Goal: Task Accomplishment & Management: Manage account settings

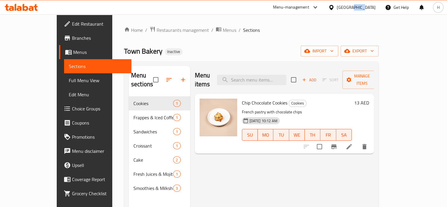
click at [354, 8] on div "United Arab Emirates" at bounding box center [356, 7] width 39 height 6
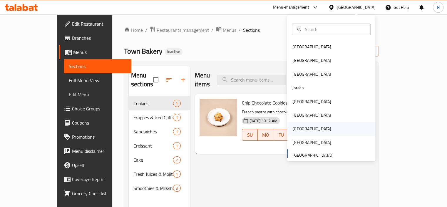
click at [307, 126] on div "[GEOGRAPHIC_DATA]" at bounding box center [331, 129] width 88 height 14
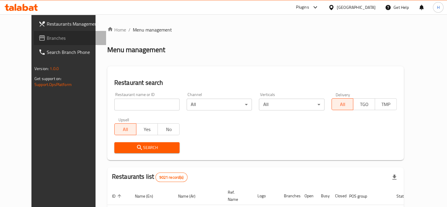
click at [47, 39] on span "Branches" at bounding box center [74, 37] width 55 height 7
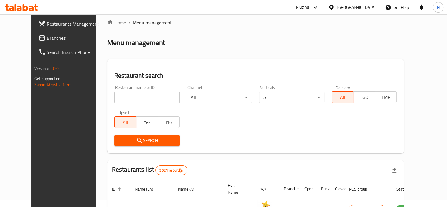
scroll to position [8, 0]
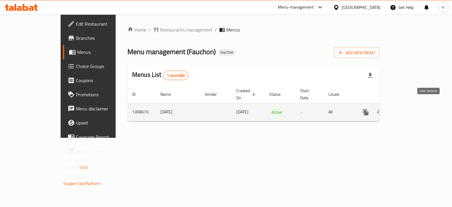
click at [411, 108] on icon "enhanced table" at bounding box center [407, 111] width 7 height 7
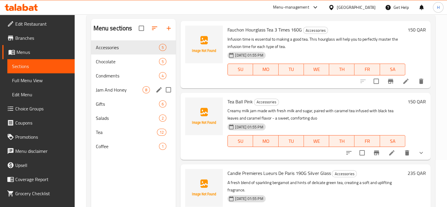
scroll to position [60, 0]
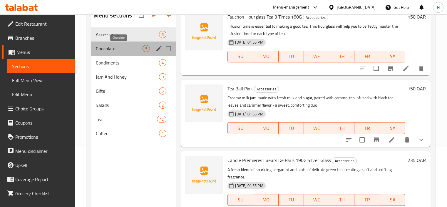
click at [131, 51] on span "Chocolate" at bounding box center [119, 48] width 47 height 7
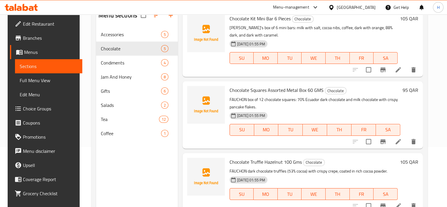
scroll to position [82, 0]
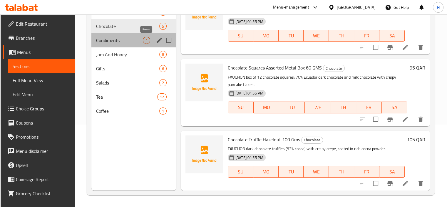
click at [144, 41] on span "4" at bounding box center [146, 41] width 7 height 6
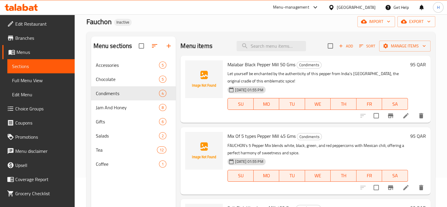
scroll to position [29, 0]
click at [136, 103] on div "Jam And Honey 8" at bounding box center [133, 108] width 85 height 14
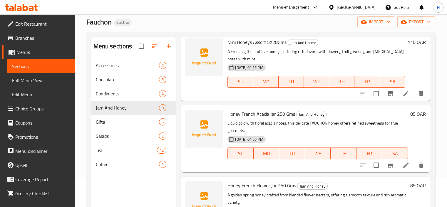
scroll to position [82, 0]
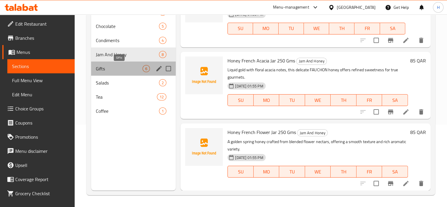
click at [106, 69] on span "Gifts" at bounding box center [119, 68] width 47 height 7
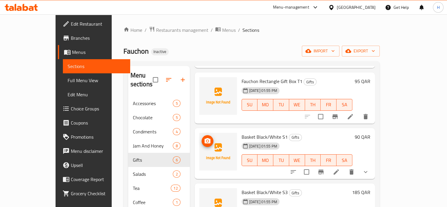
scroll to position [82, 0]
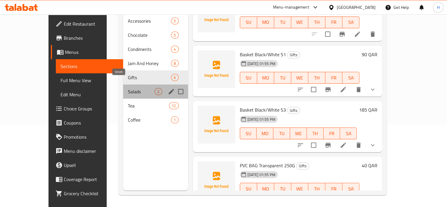
click at [128, 88] on span "Salads" at bounding box center [141, 91] width 27 height 7
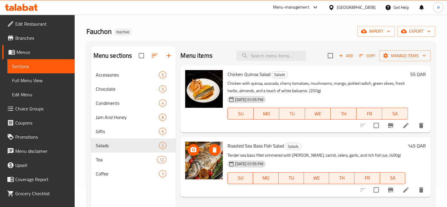
scroll to position [12, 0]
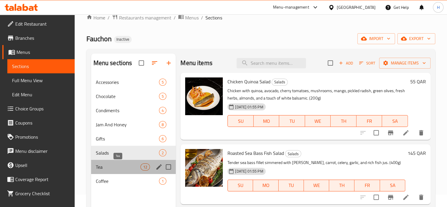
click at [118, 166] on span "Tea" at bounding box center [118, 166] width 45 height 7
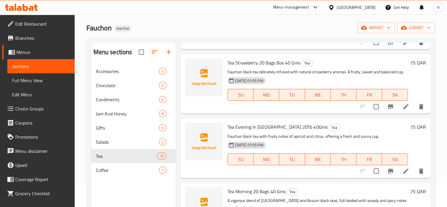
scroll to position [82, 0]
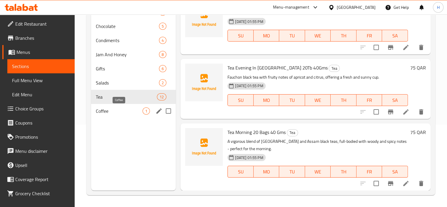
click at [141, 111] on span "Coffee" at bounding box center [119, 110] width 47 height 7
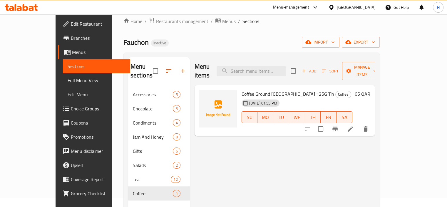
scroll to position [8, 0]
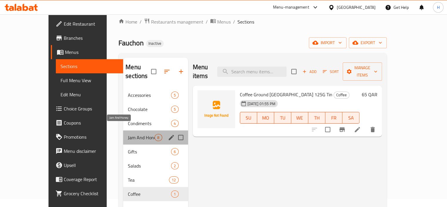
click at [128, 134] on span "Jam And Honey" at bounding box center [141, 137] width 27 height 7
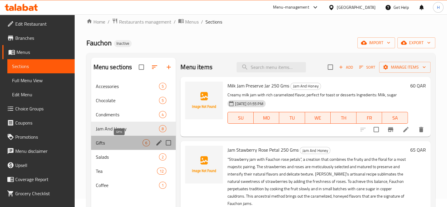
click at [121, 140] on span "Gifts" at bounding box center [119, 142] width 47 height 7
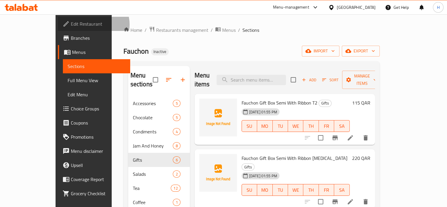
click at [71, 24] on span "Edit Restaurant" at bounding box center [98, 23] width 55 height 7
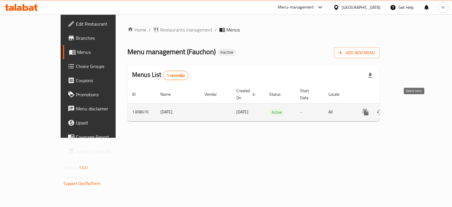
click at [401, 105] on button "enhanced table" at bounding box center [394, 112] width 14 height 14
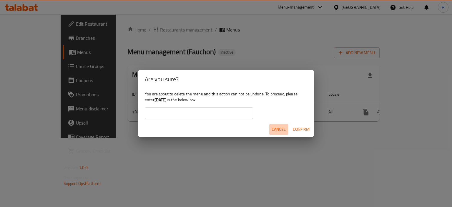
click at [283, 127] on span "Cancel" at bounding box center [278, 129] width 14 height 7
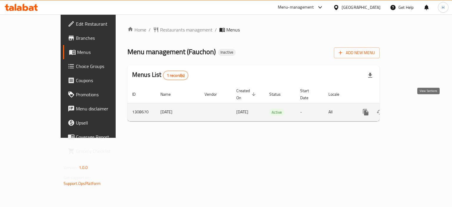
click at [411, 108] on icon "enhanced table" at bounding box center [407, 111] width 7 height 7
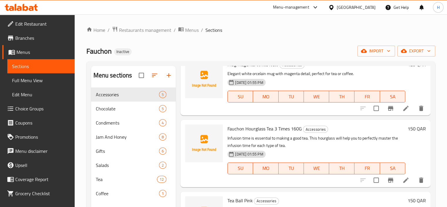
scroll to position [39, 0]
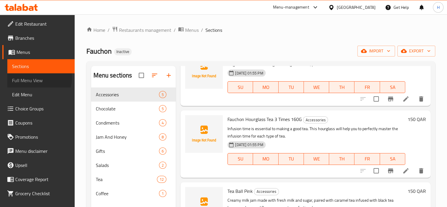
click at [38, 78] on span "Full Menu View" at bounding box center [41, 80] width 58 height 7
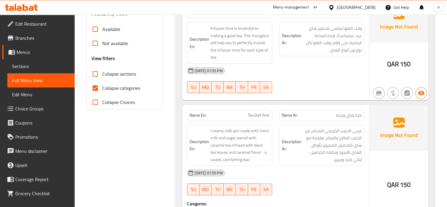
scroll to position [200, 0]
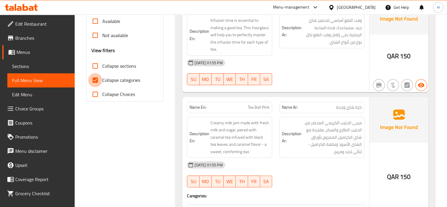
click at [96, 82] on input "Collapse categories" at bounding box center [95, 80] width 14 height 14
checkbox input "false"
click at [93, 66] on input "Collapse sections" at bounding box center [95, 66] width 14 height 14
checkbox input "true"
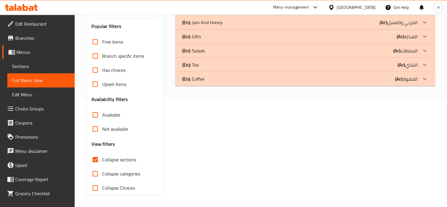
scroll to position [106, 0]
click at [210, 73] on div "(En): Coffee (Ar): القهوة" at bounding box center [305, 79] width 260 height 14
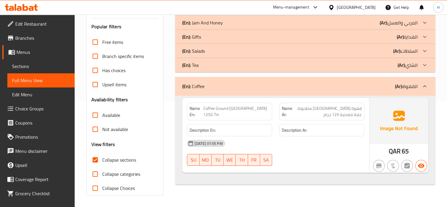
click at [228, 66] on div "(En): Tea (Ar): الشاي" at bounding box center [299, 64] width 235 height 7
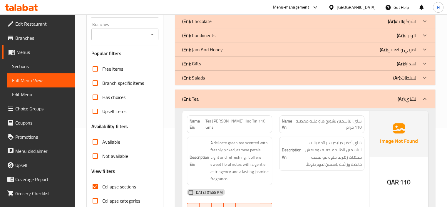
scroll to position [79, 0]
click at [228, 72] on div "(En): Salads (Ar): السلطات" at bounding box center [305, 78] width 260 height 14
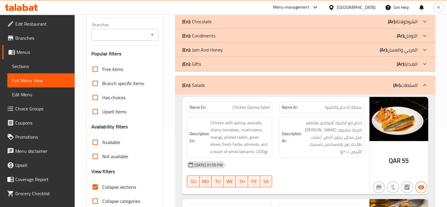
click at [221, 57] on div "(En): Gifts (Ar): الهدايا" at bounding box center [305, 64] width 260 height 14
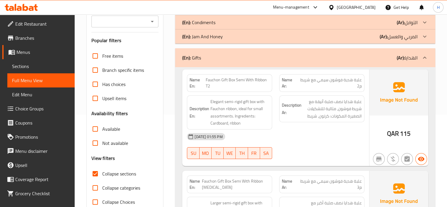
scroll to position [92, 0]
click at [206, 40] on p "(En): Jam And Honey" at bounding box center [202, 36] width 41 height 7
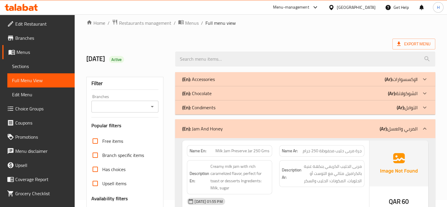
scroll to position [0, 0]
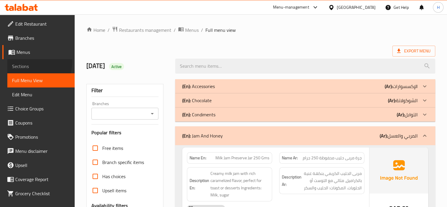
click at [26, 61] on link "Sections" at bounding box center [40, 66] width 67 height 14
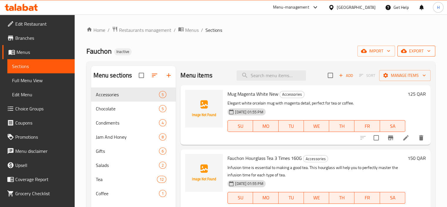
click at [410, 53] on span "export" at bounding box center [416, 50] width 29 height 7
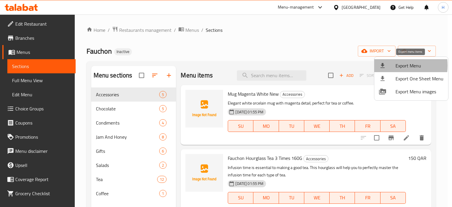
click at [389, 65] on div at bounding box center [387, 65] width 16 height 7
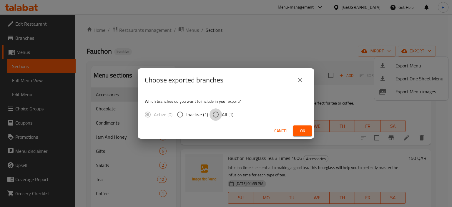
click at [215, 111] on input "All (1)" at bounding box center [215, 114] width 12 height 12
radio input "true"
click at [302, 131] on span "Ok" at bounding box center [301, 130] width 9 height 7
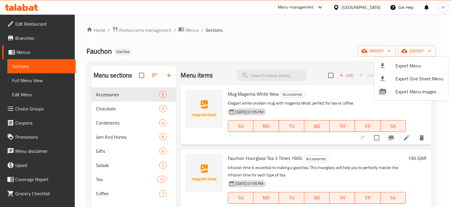
click at [40, 76] on div at bounding box center [226, 103] width 452 height 207
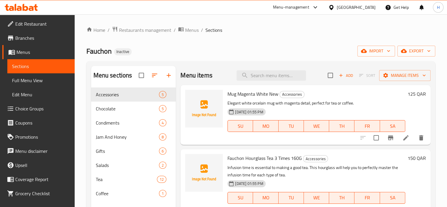
click at [40, 77] on span "Full Menu View" at bounding box center [41, 80] width 58 height 7
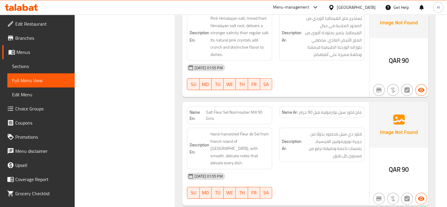
scroll to position [1251, 0]
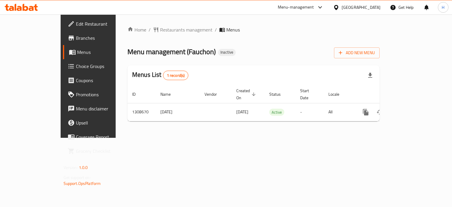
click at [338, 8] on icon at bounding box center [336, 7] width 4 height 5
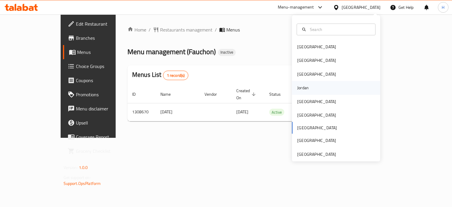
click at [308, 84] on div "Jordan" at bounding box center [302, 88] width 21 height 14
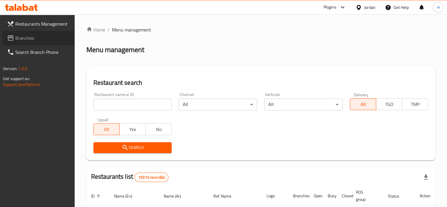
click at [49, 34] on link "Branches" at bounding box center [38, 38] width 72 height 14
